Goal: Information Seeking & Learning: Learn about a topic

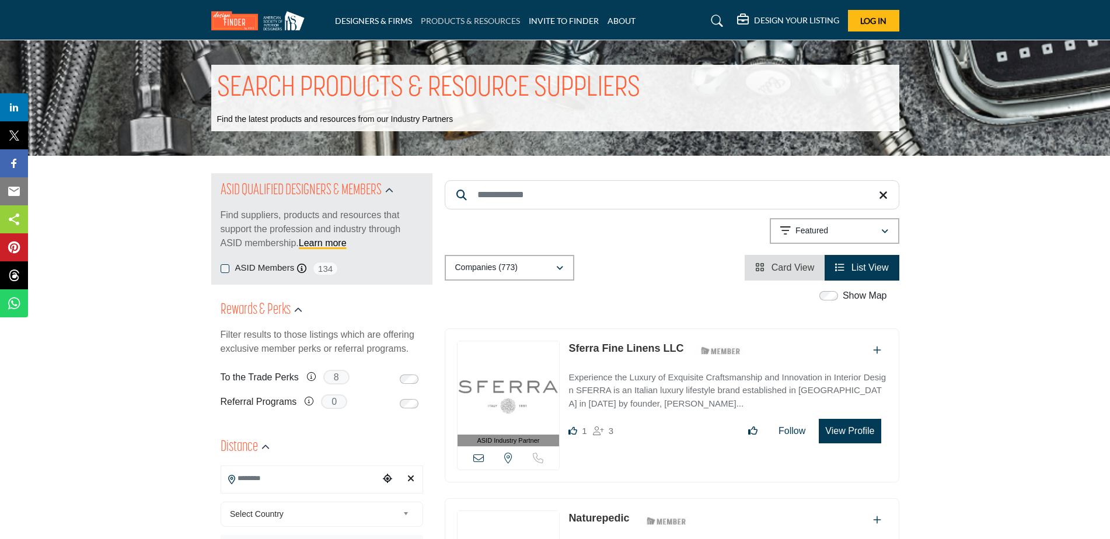
click at [455, 20] on link "PRODUCTS & RESOURCES" at bounding box center [470, 21] width 99 height 10
click at [502, 194] on input "Search Keyword" at bounding box center [672, 194] width 455 height 29
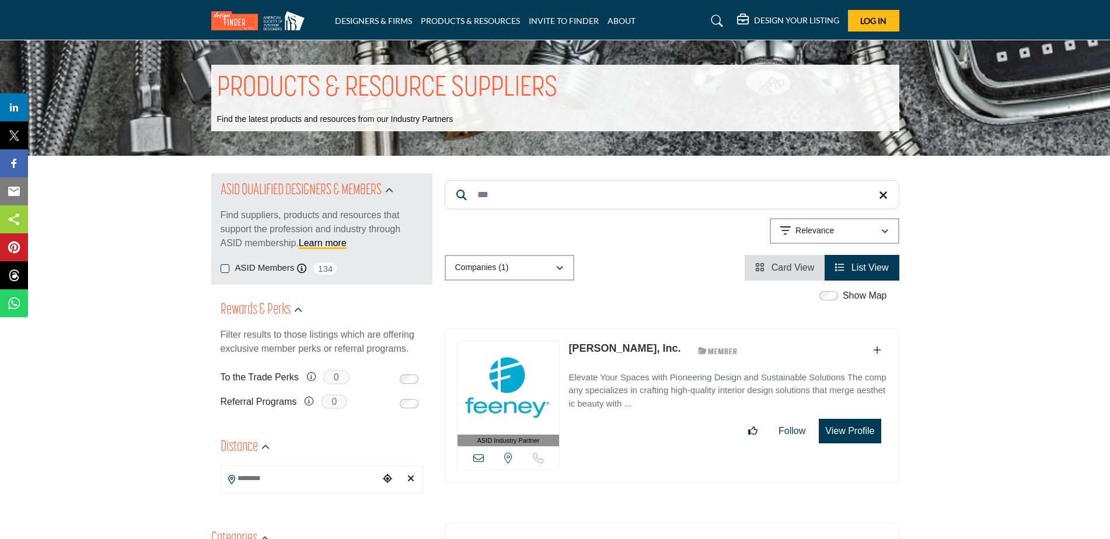
type input "***"
click at [599, 379] on p "Elevate Your Spaces with Pioneering Design and Sustainable Solutions The compan…" at bounding box center [728, 391] width 318 height 40
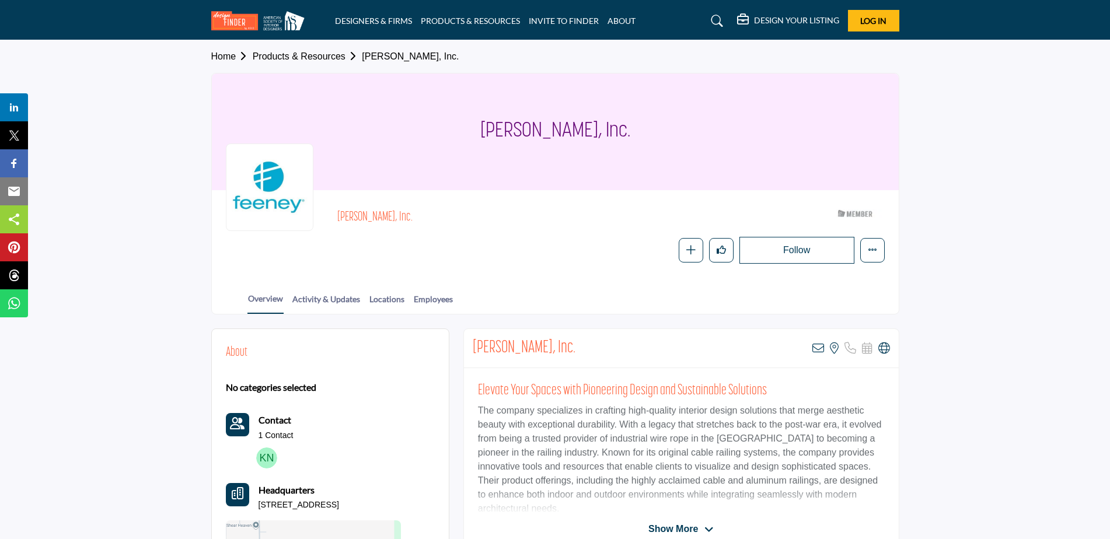
scroll to position [103, 0]
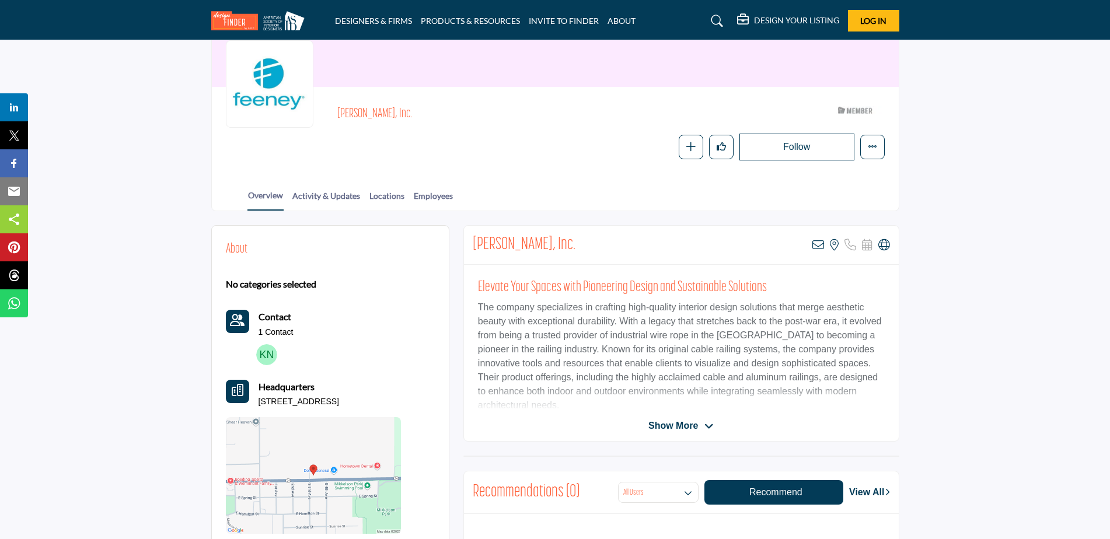
click at [697, 423] on span "Show More" at bounding box center [674, 426] width 50 height 14
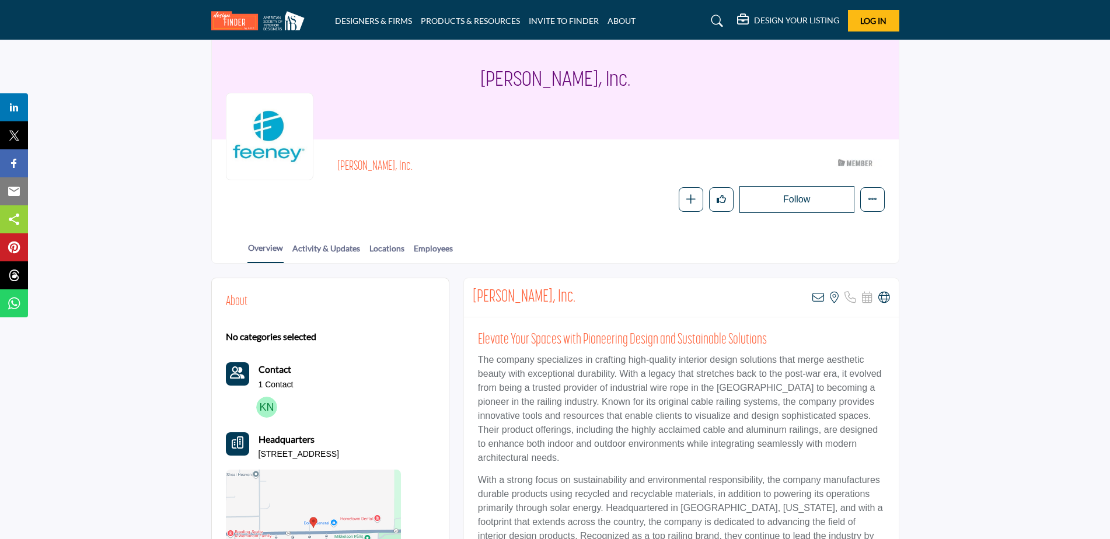
scroll to position [0, 0]
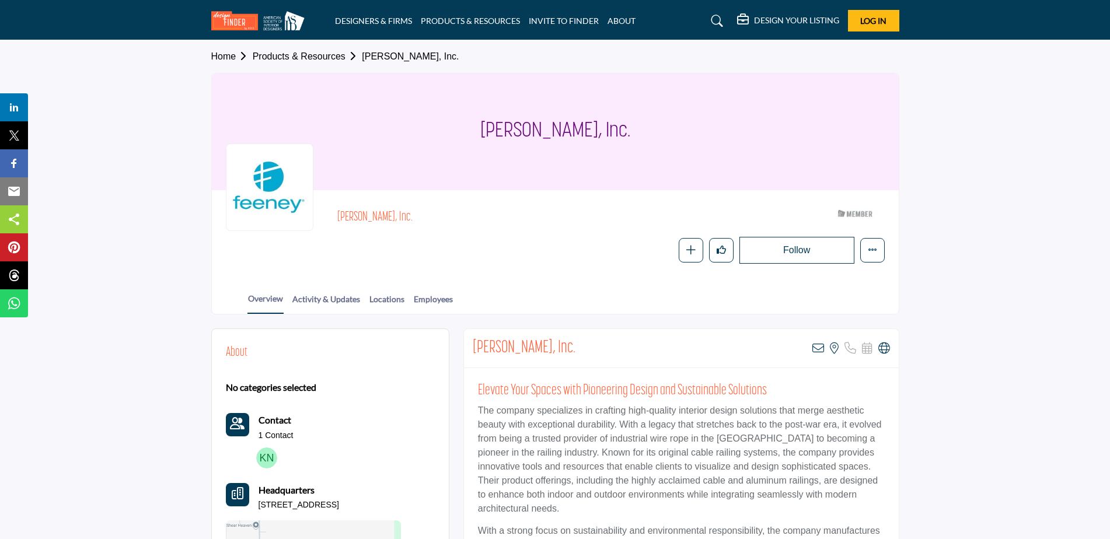
click at [227, 15] on img at bounding box center [260, 20] width 99 height 19
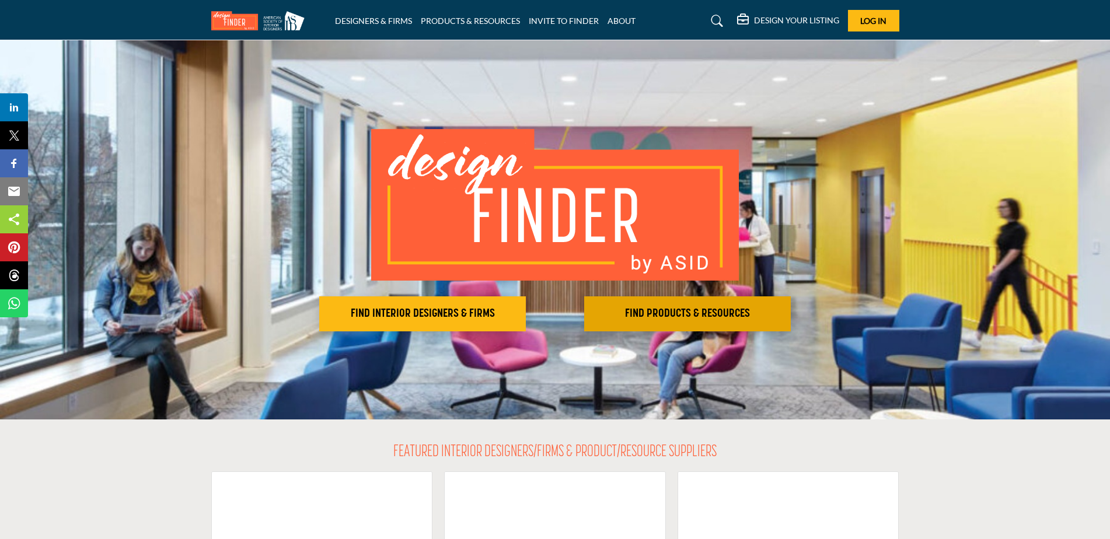
click at [672, 314] on h2 "FIND PRODUCTS & RESOURCES" at bounding box center [688, 314] width 200 height 14
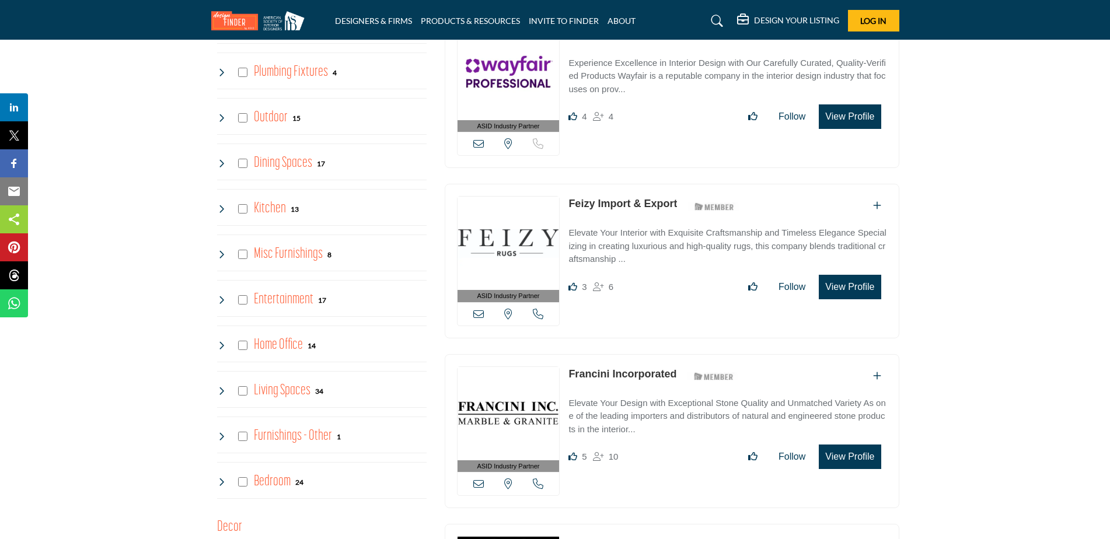
scroll to position [998, 0]
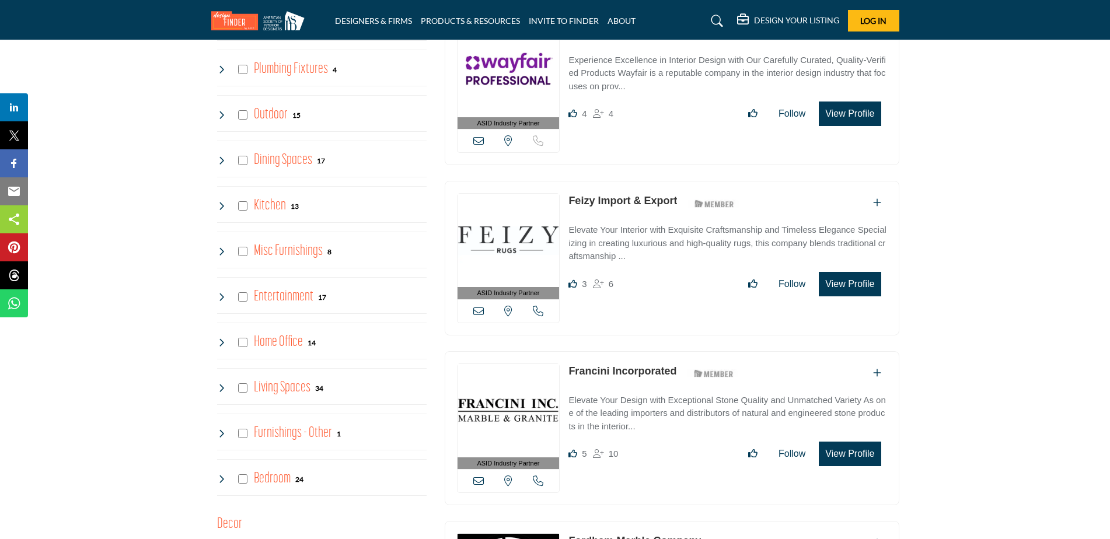
click at [219, 250] on icon at bounding box center [221, 251] width 9 height 9
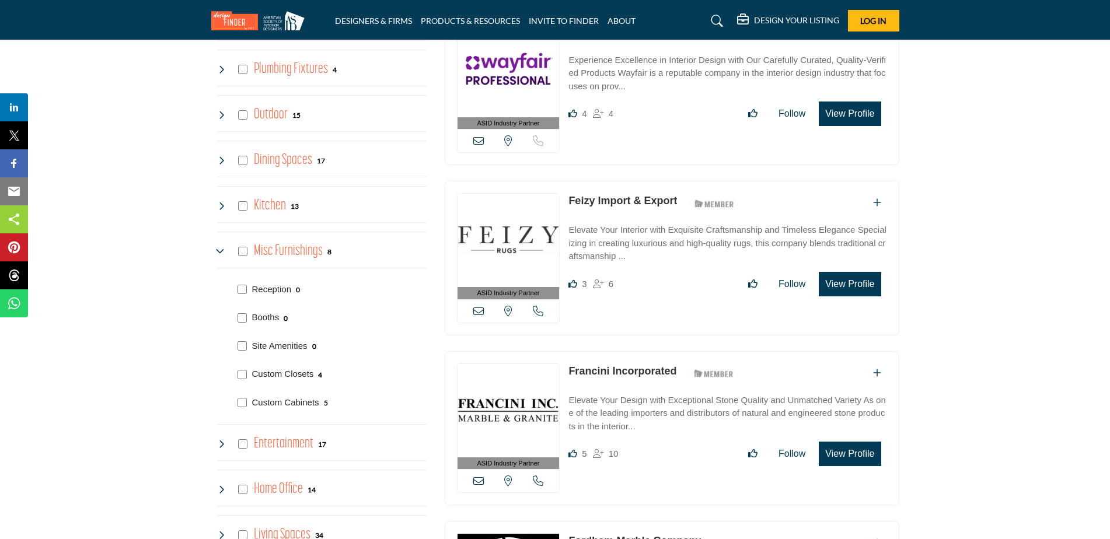
click at [219, 250] on icon at bounding box center [221, 251] width 9 height 9
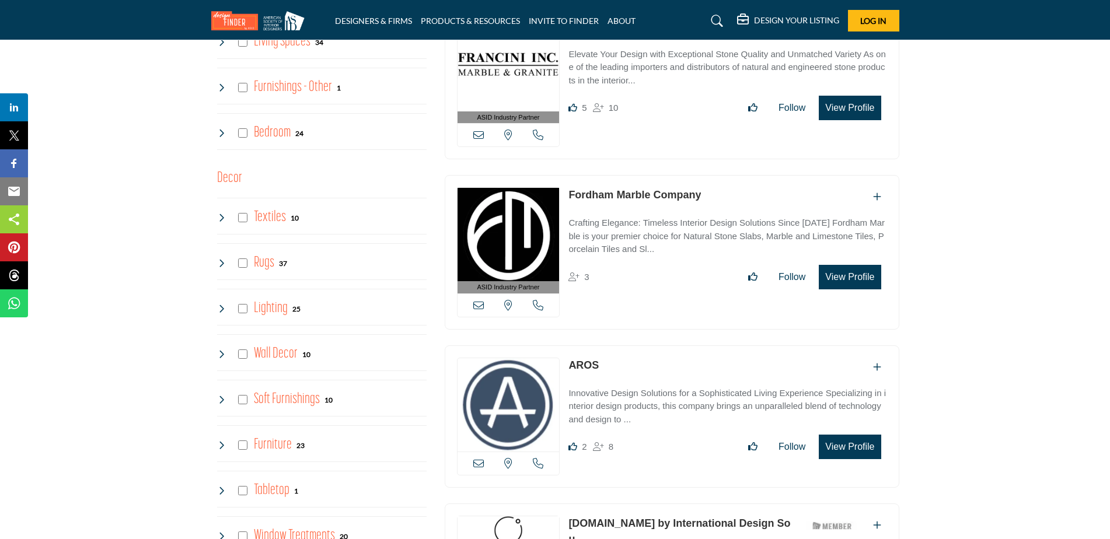
scroll to position [1401, 0]
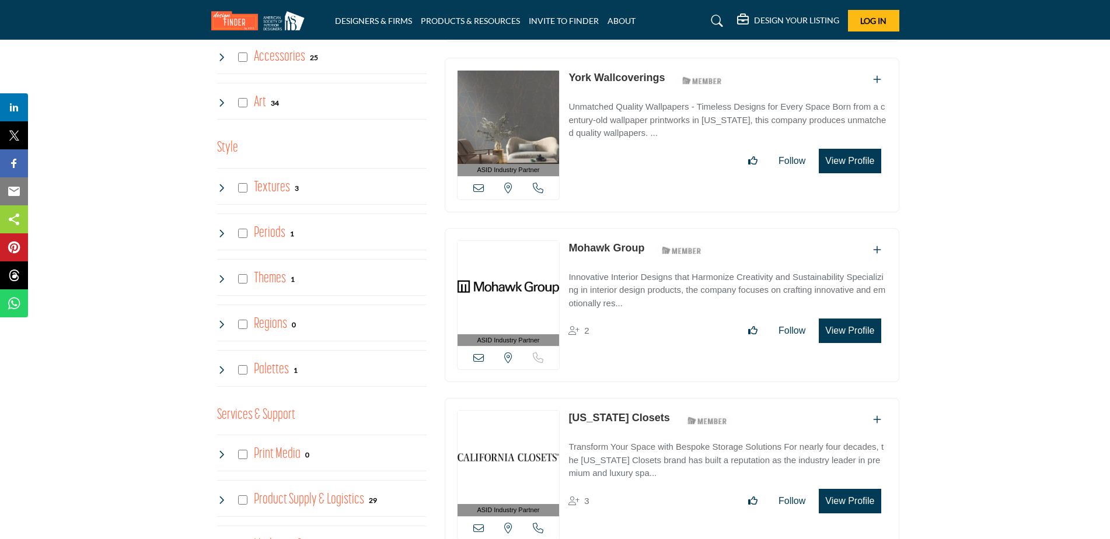
scroll to position [1984, 0]
